Goal: Navigation & Orientation: Find specific page/section

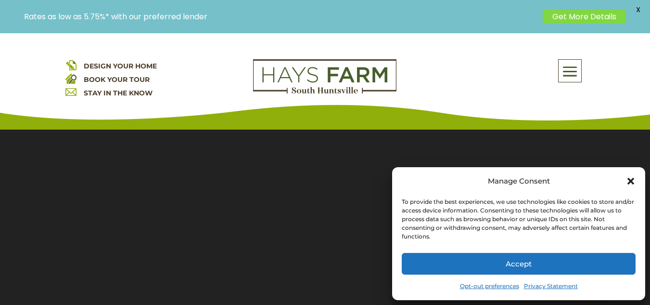
click at [516, 259] on button "Accept" at bounding box center [519, 264] width 234 height 22
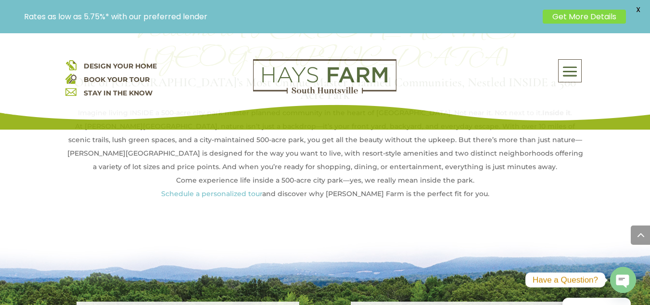
scroll to position [626, 0]
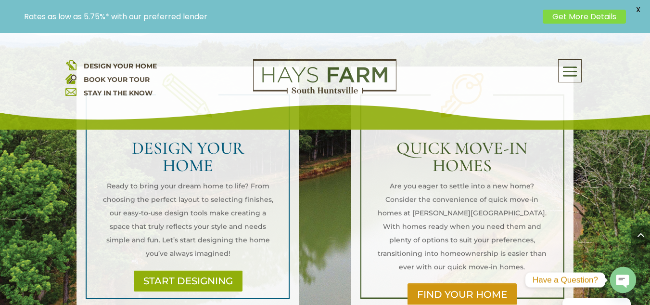
scroll to position [722, 0]
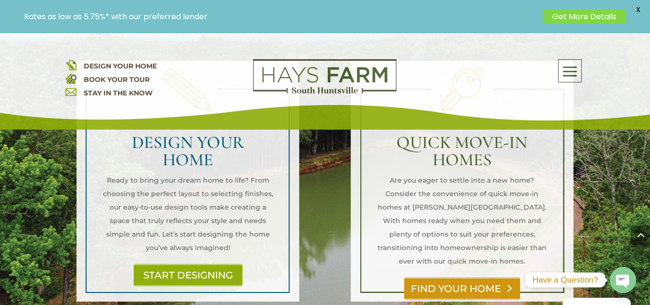
click at [461, 277] on link "FIND YOUR HOME" at bounding box center [462, 288] width 116 height 22
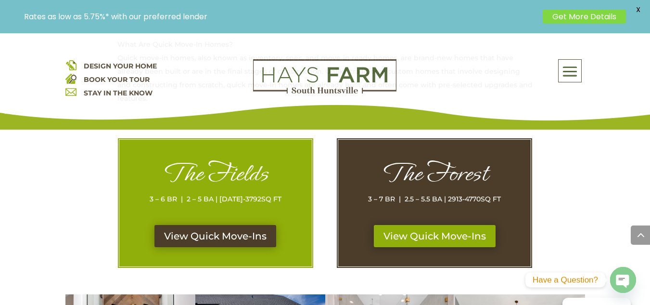
scroll to position [481, 0]
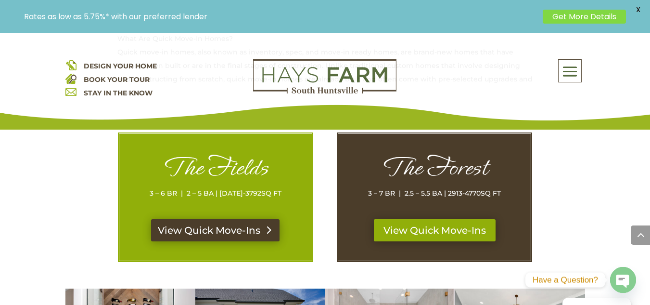
click at [215, 228] on link "View Quick Move-Ins" at bounding box center [215, 230] width 129 height 22
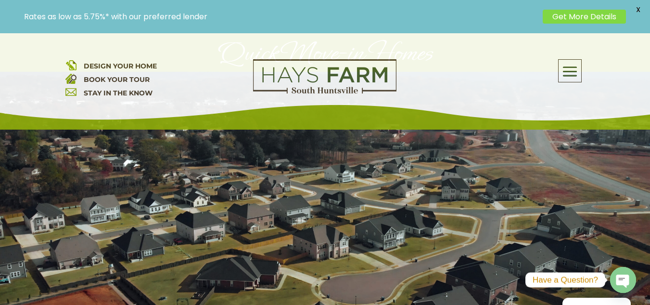
scroll to position [96, 0]
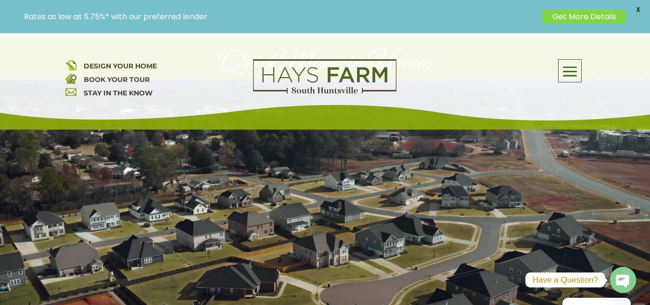
click at [109, 65] on span "DESIGN YOUR HOME" at bounding box center [120, 66] width 73 height 9
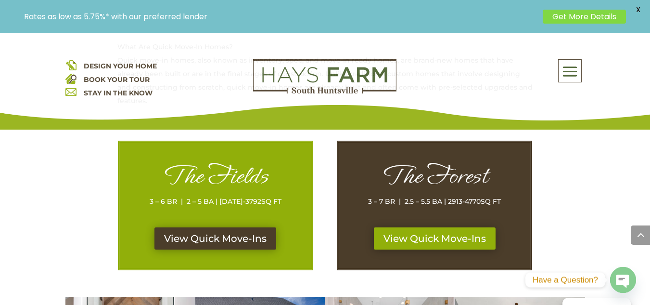
scroll to position [481, 0]
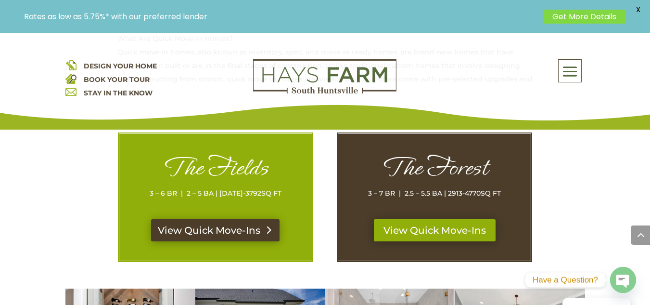
click at [259, 230] on link "View Quick Move-Ins" at bounding box center [215, 230] width 129 height 22
